Goal: Information Seeking & Learning: Learn about a topic

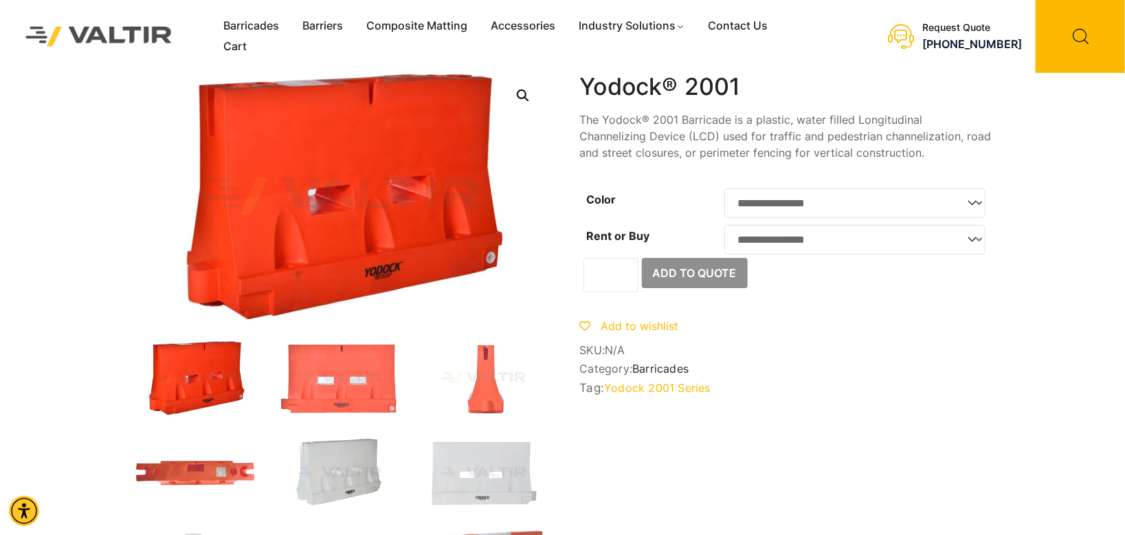
click at [341, 468] on img at bounding box center [340, 473] width 124 height 74
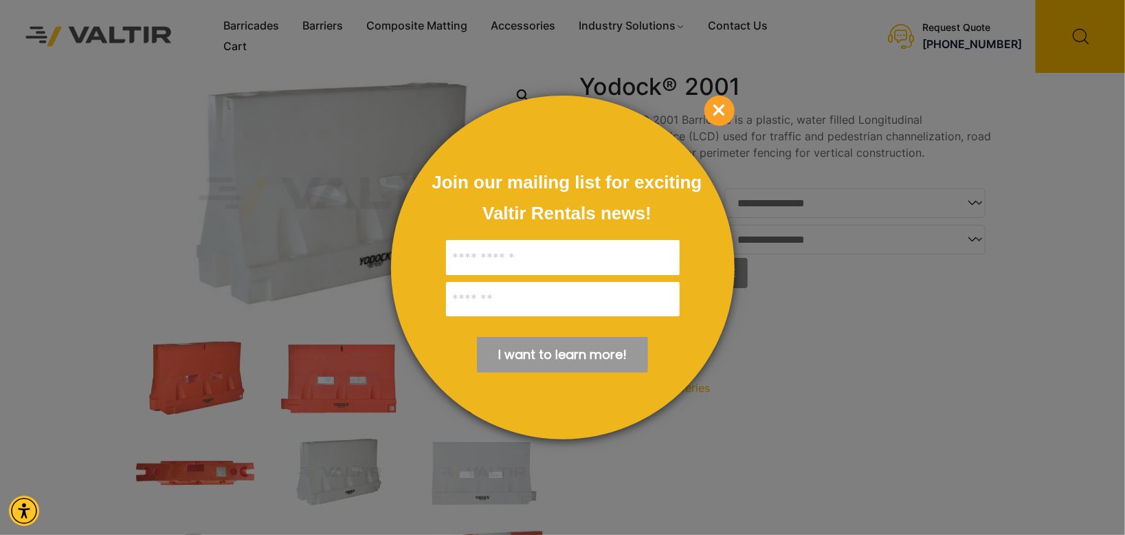
click at [723, 111] on span "×" at bounding box center [720, 111] width 30 height 30
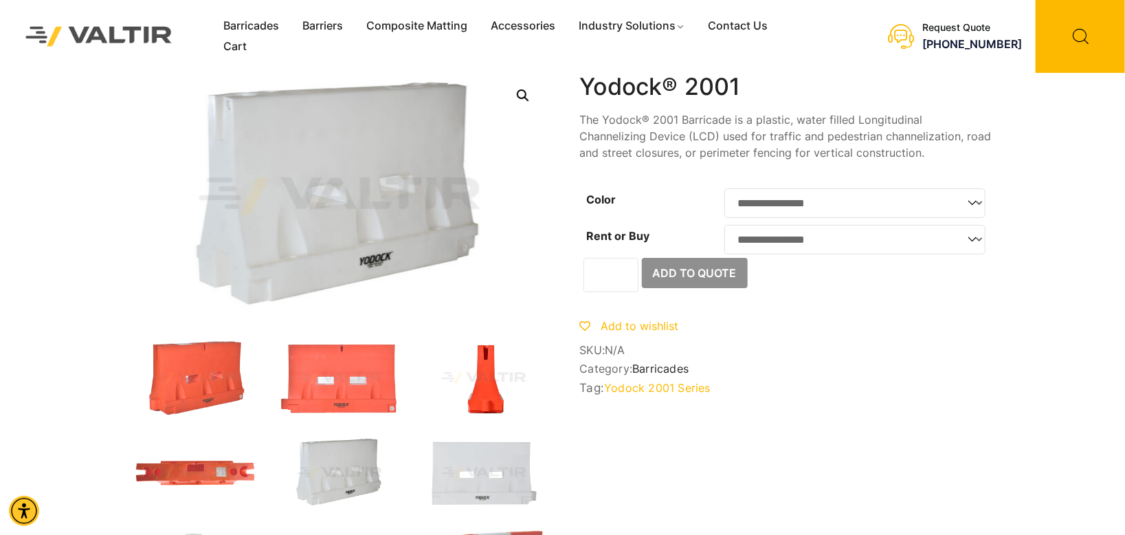
click at [498, 388] on img at bounding box center [484, 378] width 124 height 74
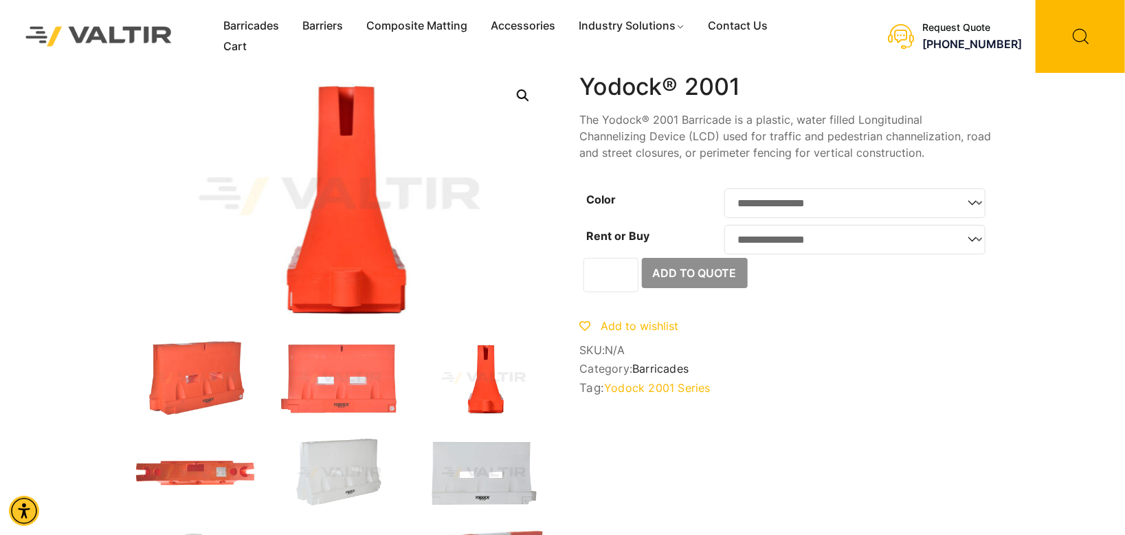
click at [473, 496] on img at bounding box center [484, 473] width 124 height 74
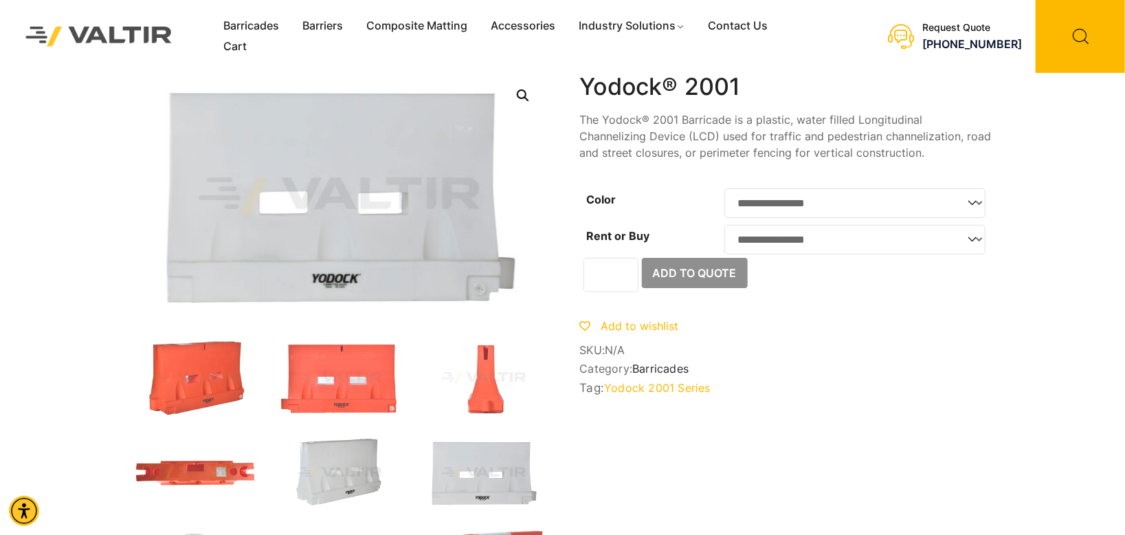
click at [350, 478] on img at bounding box center [340, 473] width 124 height 74
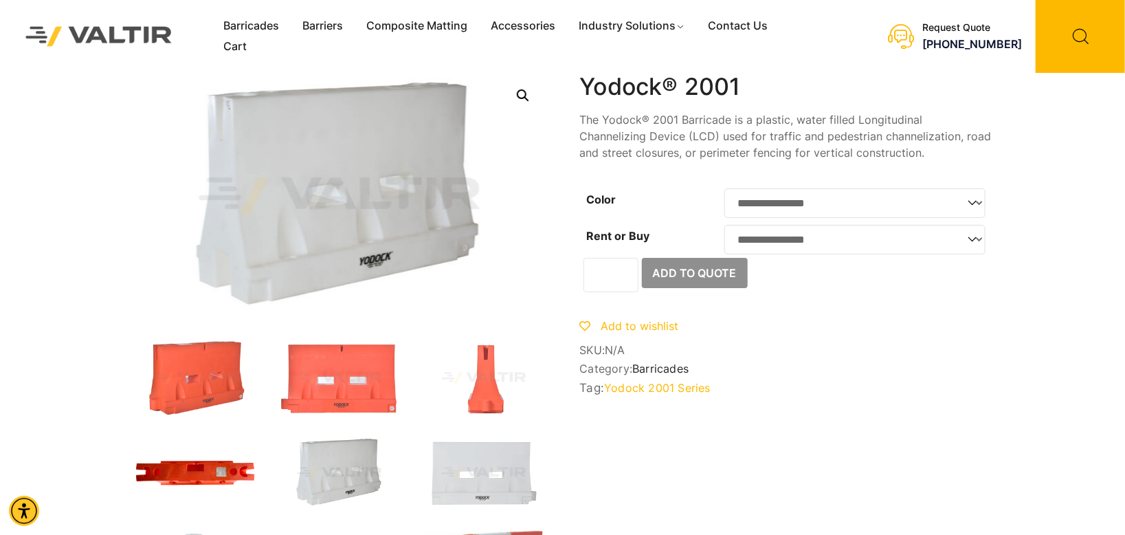
click at [173, 472] on img at bounding box center [195, 473] width 124 height 74
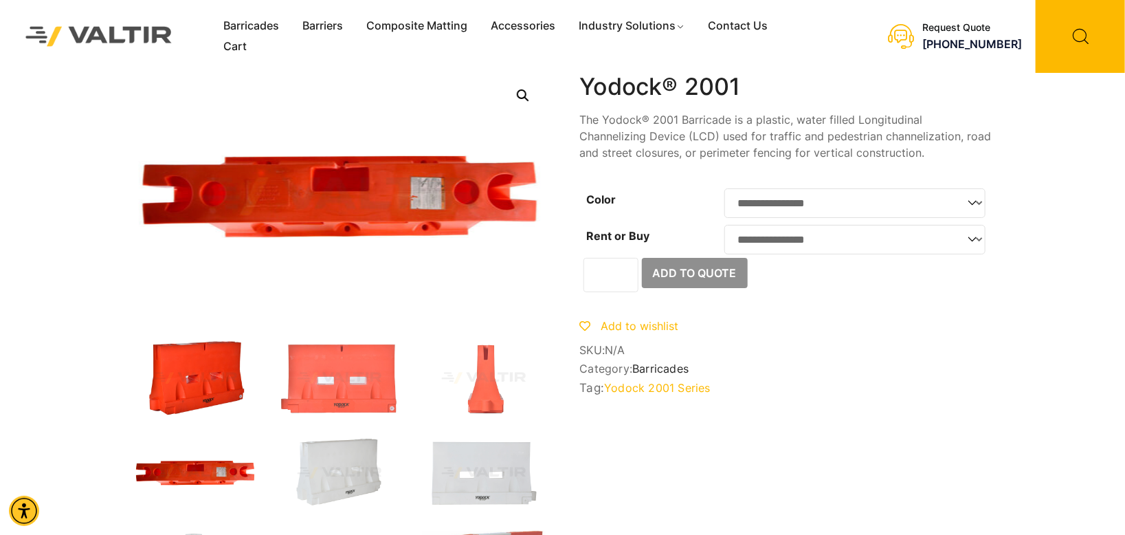
click at [209, 384] on img at bounding box center [195, 378] width 124 height 74
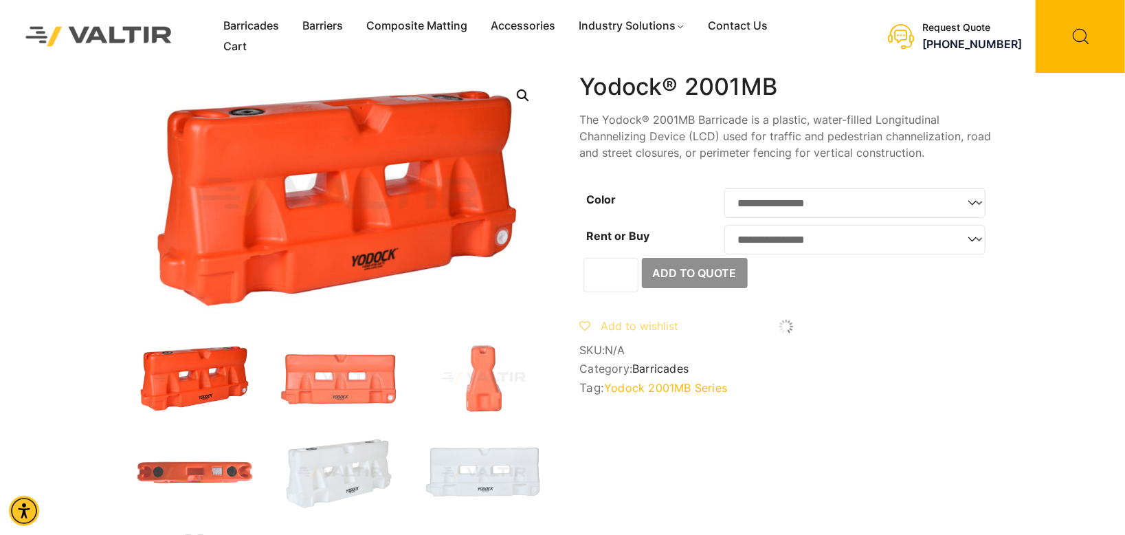
scroll to position [275, 0]
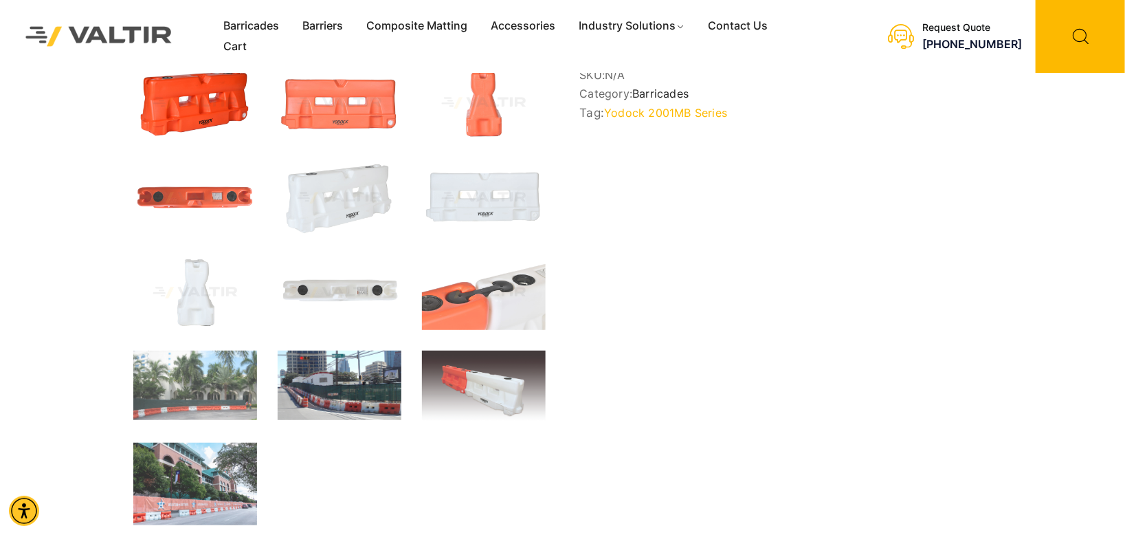
click at [314, 366] on img at bounding box center [340, 385] width 124 height 69
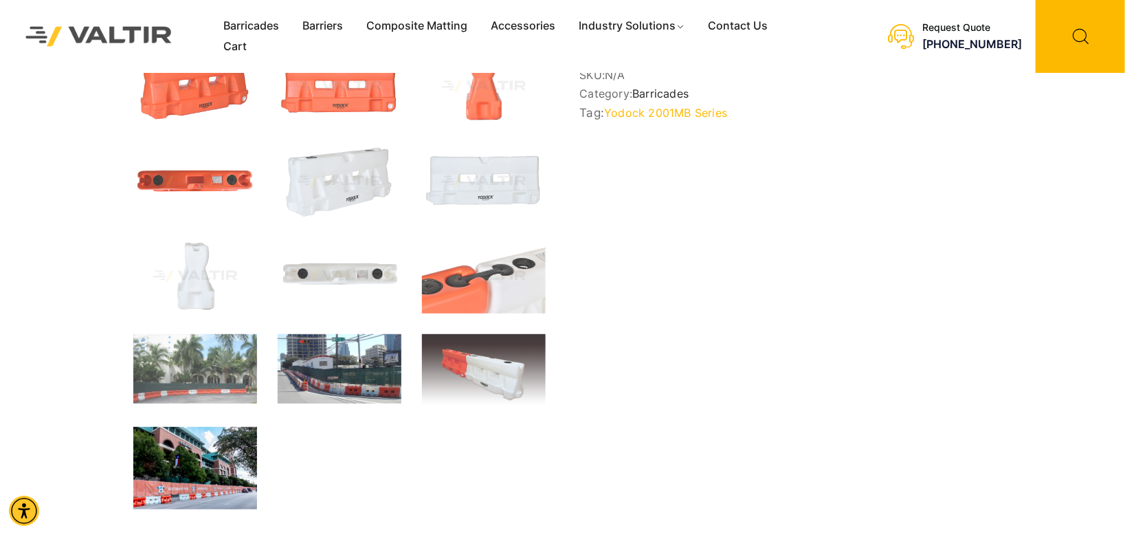
click at [163, 482] on img at bounding box center [195, 468] width 124 height 82
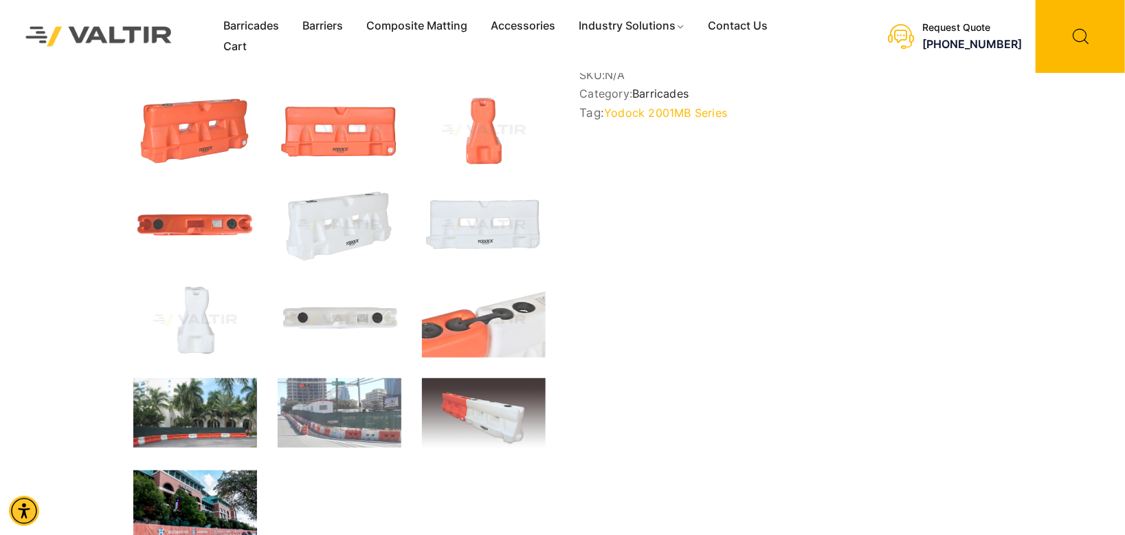
click at [174, 424] on img at bounding box center [195, 412] width 124 height 69
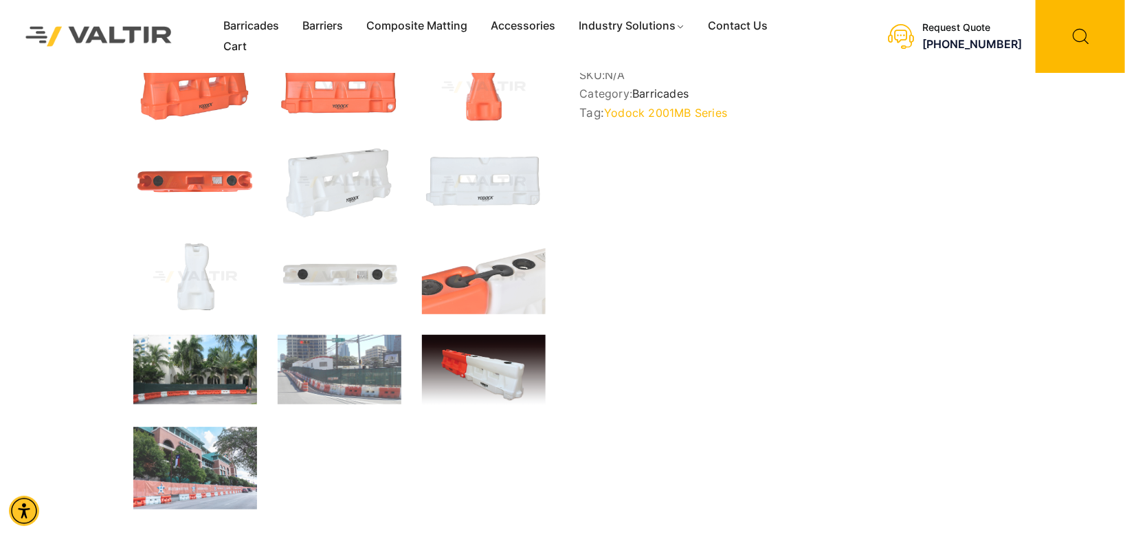
click at [485, 375] on img at bounding box center [484, 370] width 124 height 71
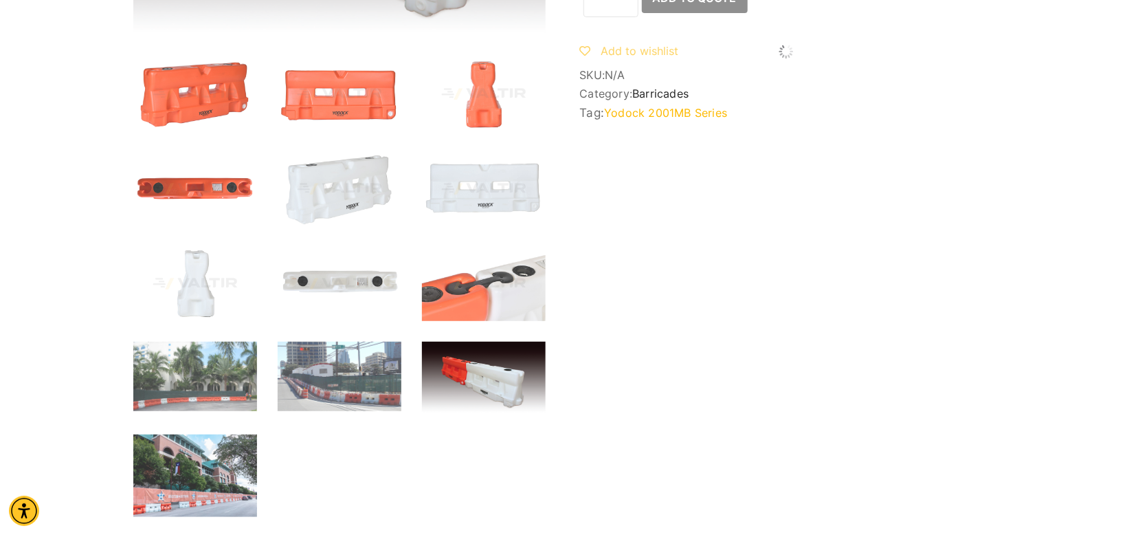
scroll to position [0, 0]
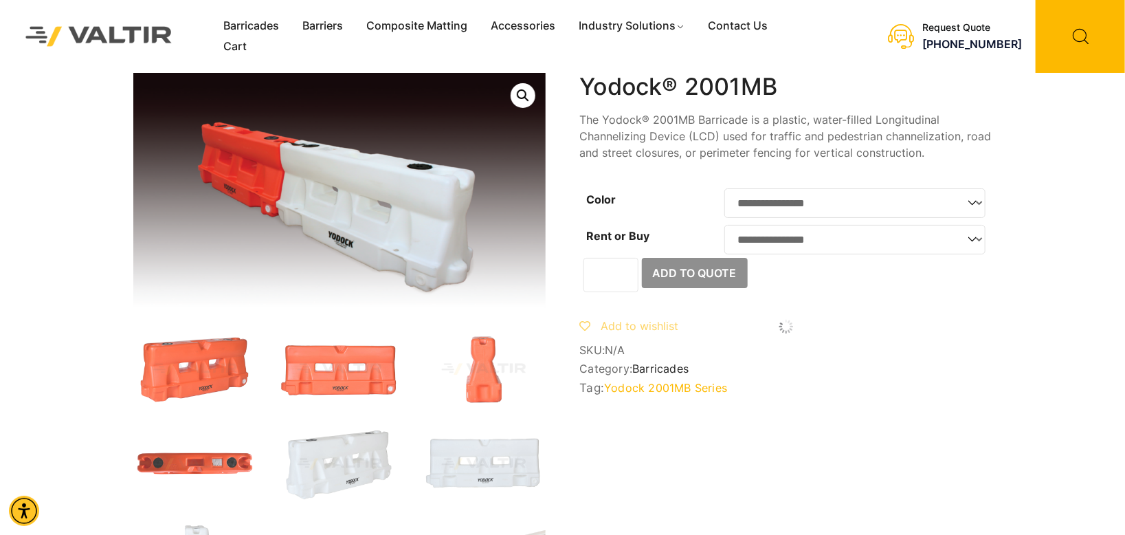
click at [458, 56] on div "Menu Barricades Barriers Composite Matting Accessories Industry Solutions Const…" at bounding box center [519, 36] width 615 height 73
